Goal: Find specific page/section: Find specific page/section

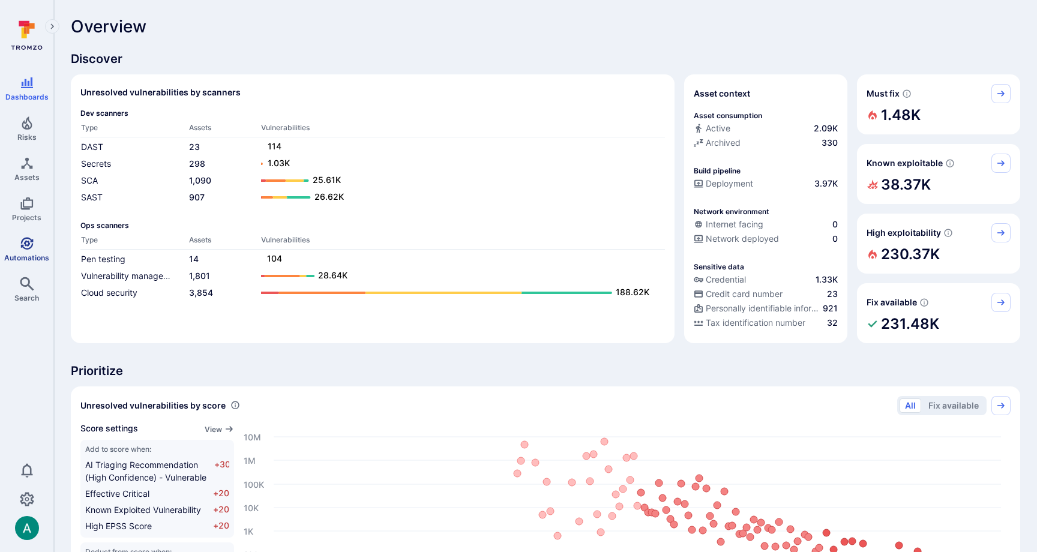
click at [32, 233] on link "Automations" at bounding box center [26, 249] width 53 height 35
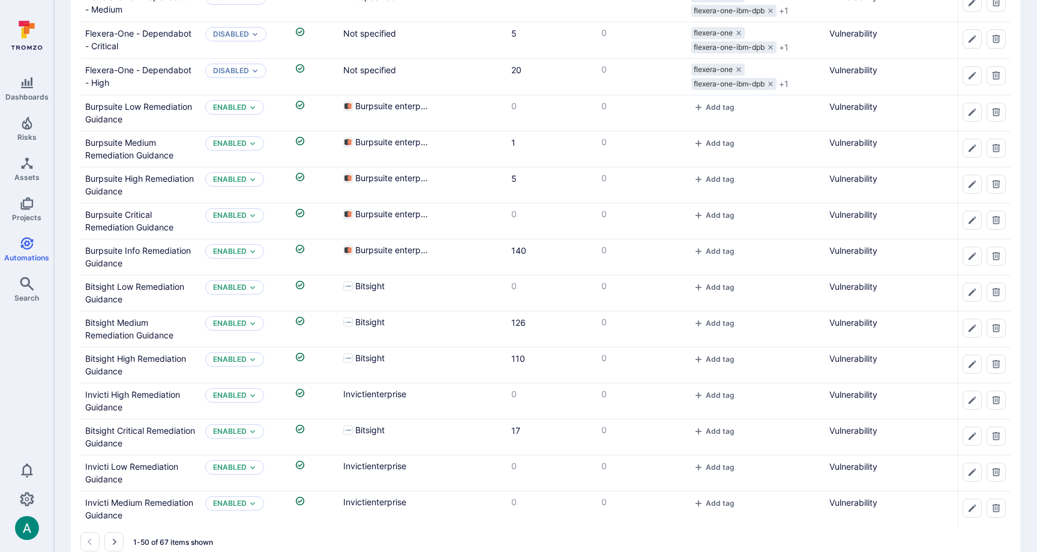
scroll to position [1449, 0]
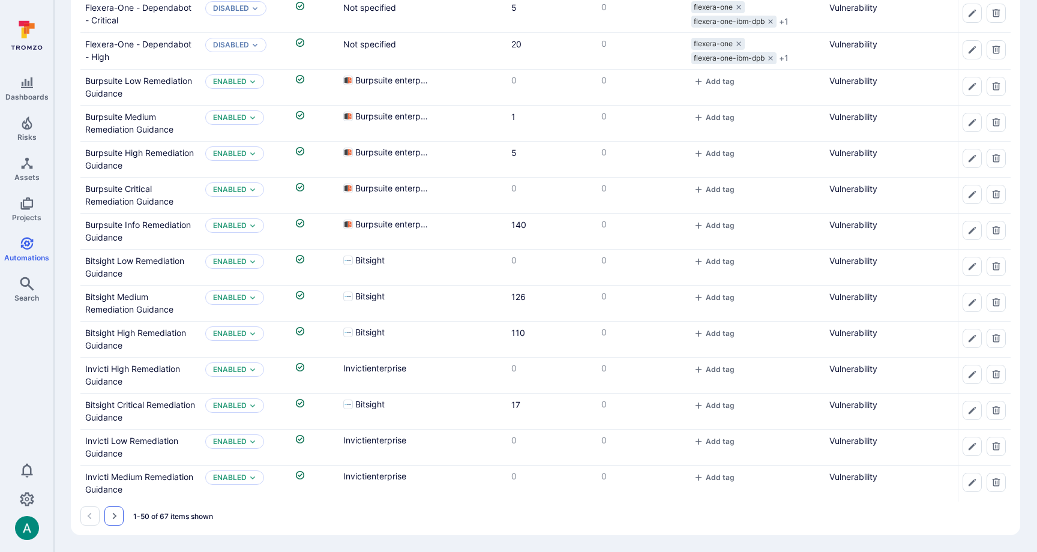
click at [121, 520] on button "Go to the next page" at bounding box center [113, 515] width 19 height 19
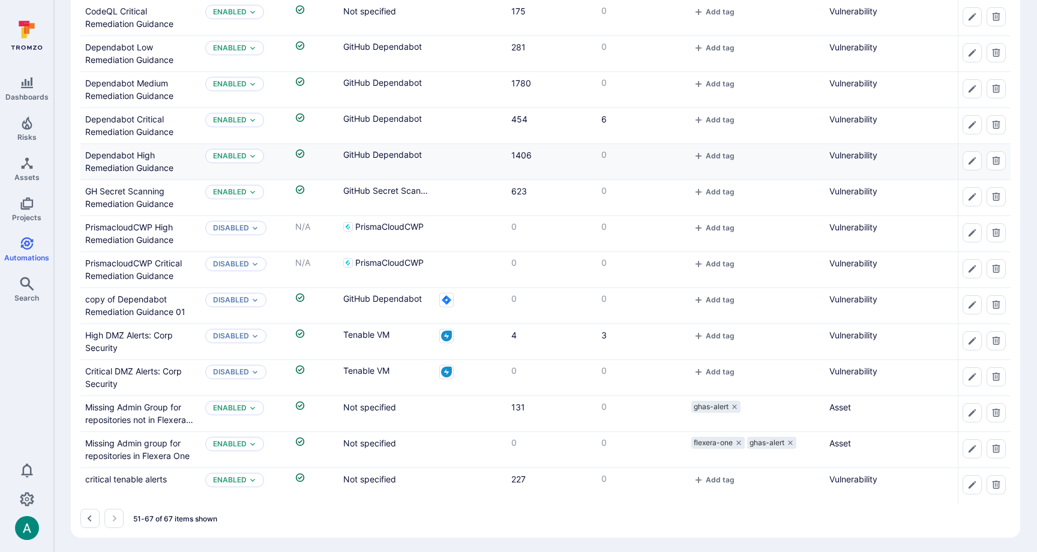
scroll to position [247, 0]
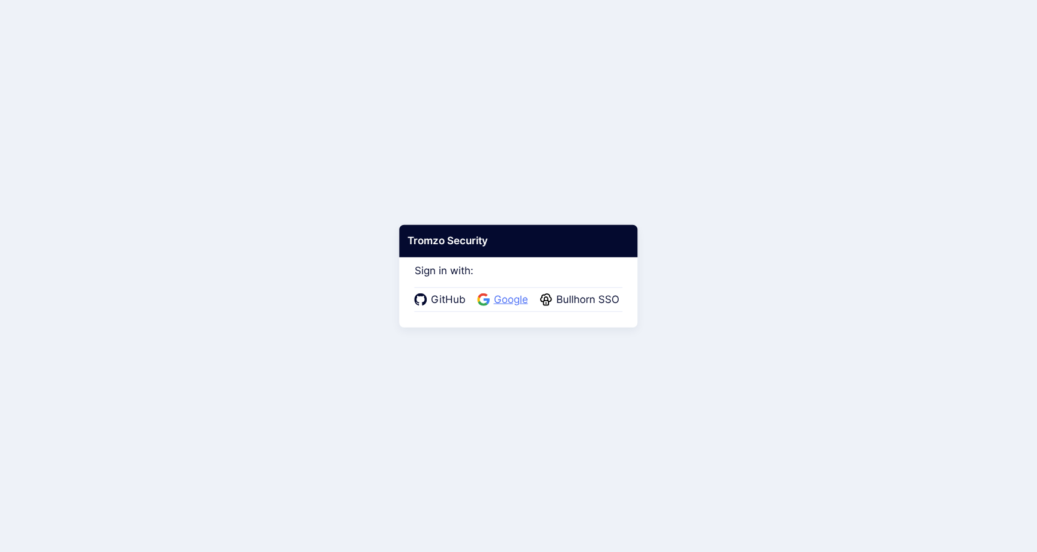
click at [506, 300] on span "Google" at bounding box center [510, 300] width 41 height 16
